Goal: Navigation & Orientation: Find specific page/section

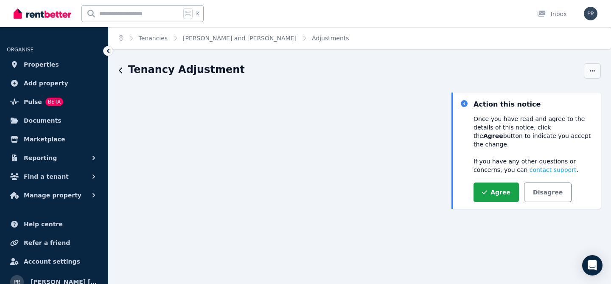
click at [591, 71] on icon "button" at bounding box center [592, 70] width 5 height 1
click at [333, 75] on div "Tenancy Adjustment" at bounding box center [349, 71] width 460 height 16
click at [32, 101] on span "Pulse" at bounding box center [33, 102] width 18 height 10
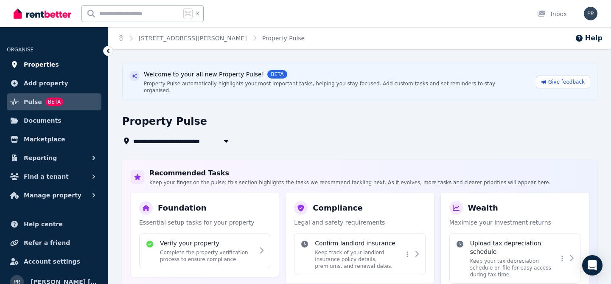
click at [45, 64] on span "Properties" at bounding box center [41, 64] width 35 height 10
